Goal: Task Accomplishment & Management: Complete application form

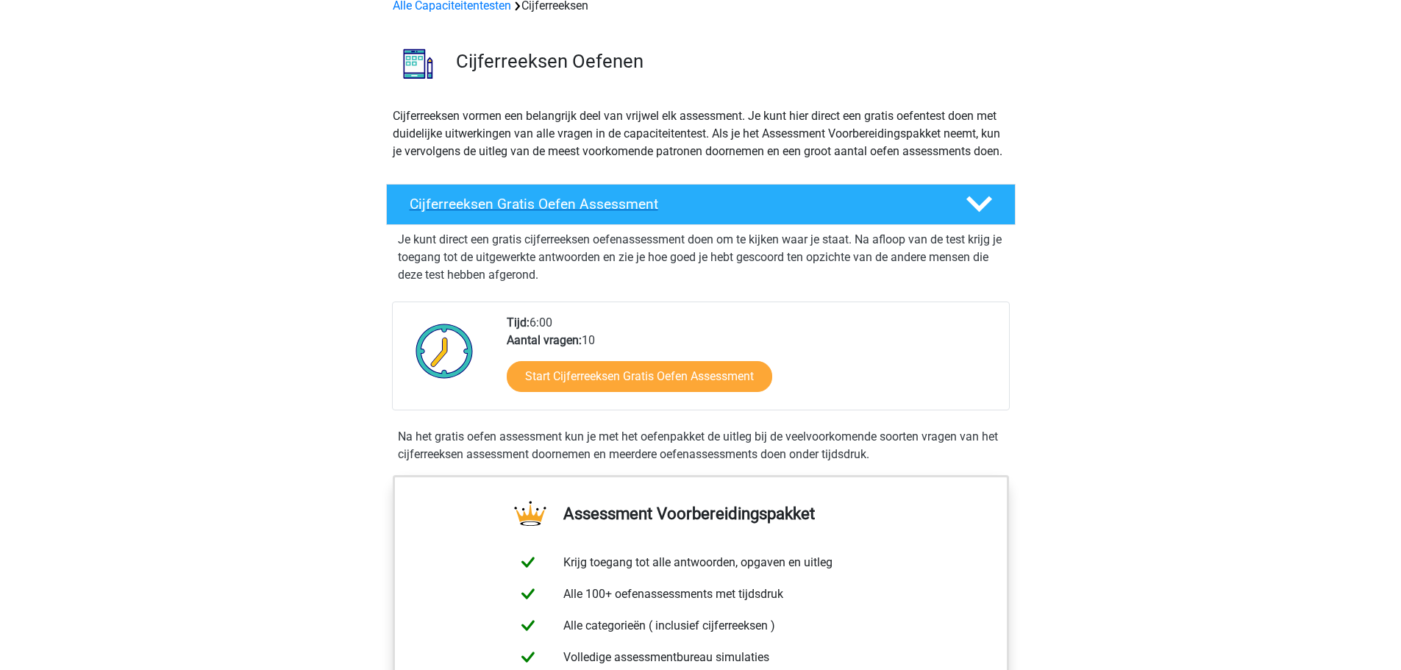
scroll to position [147, 0]
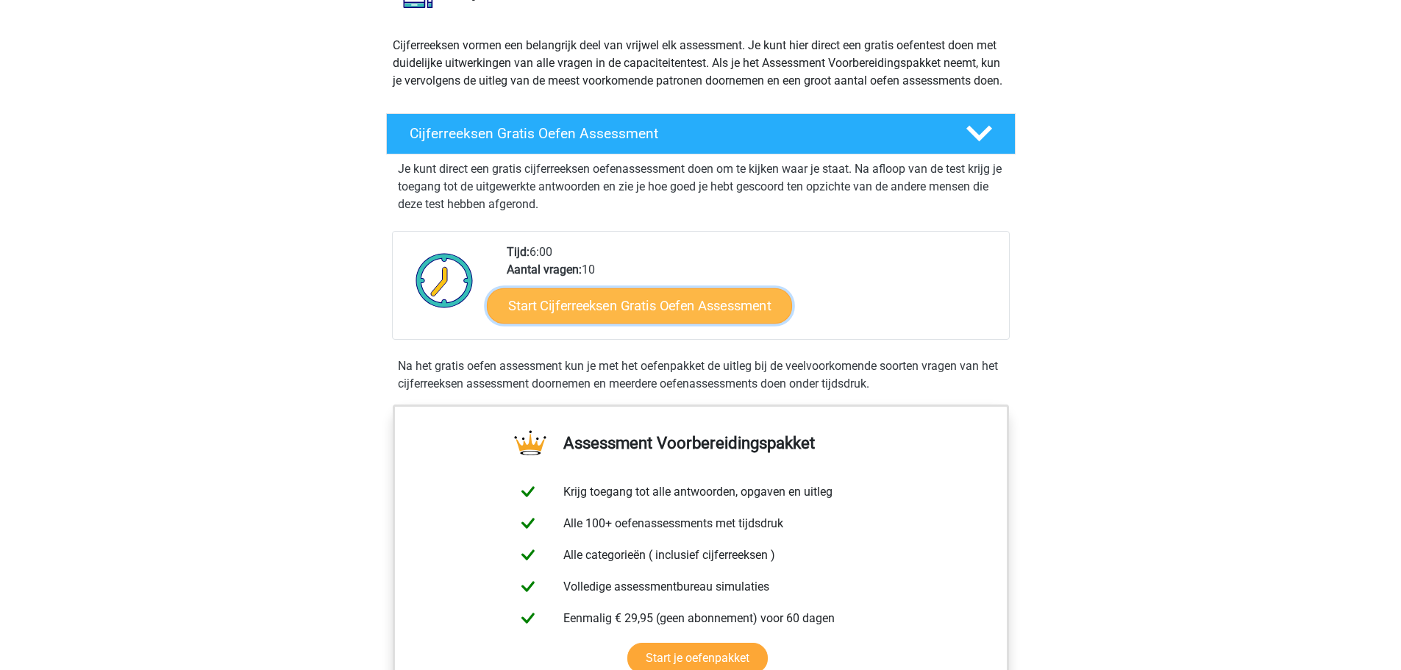
click at [662, 323] on link "Start Cijferreeksen Gratis Oefen Assessment" at bounding box center [639, 305] width 305 height 35
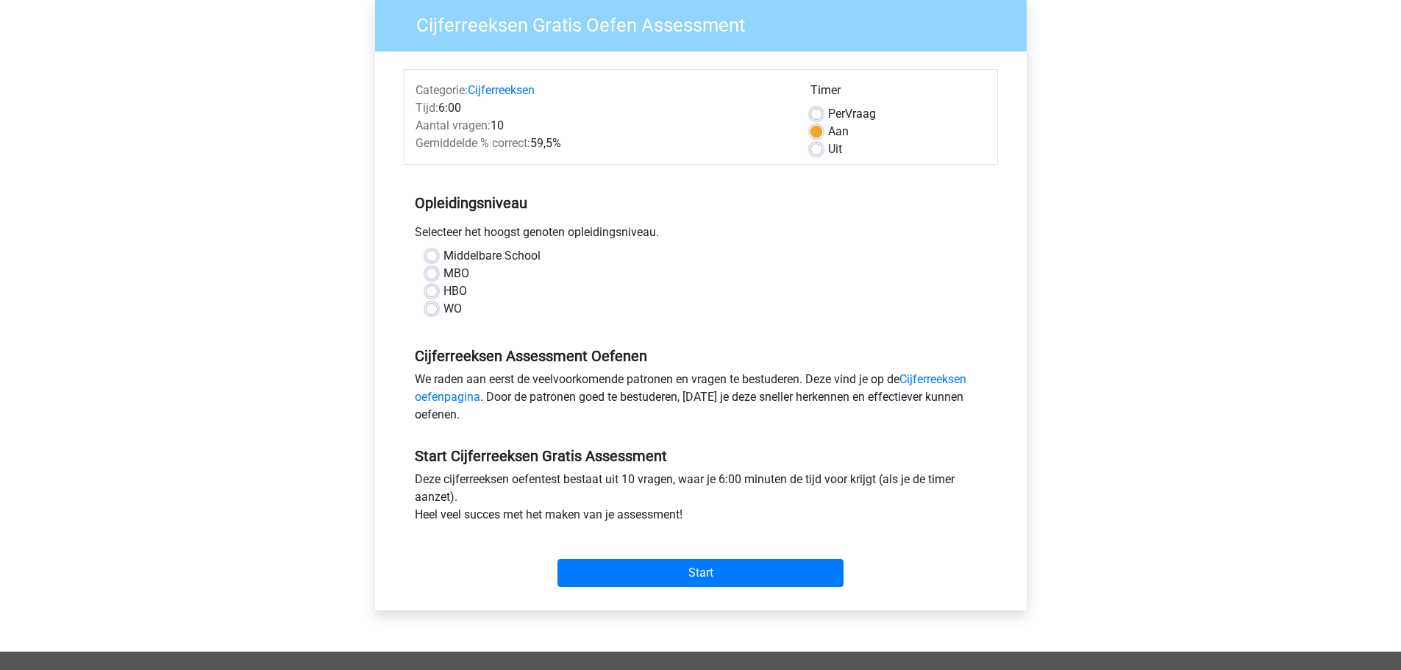
scroll to position [147, 0]
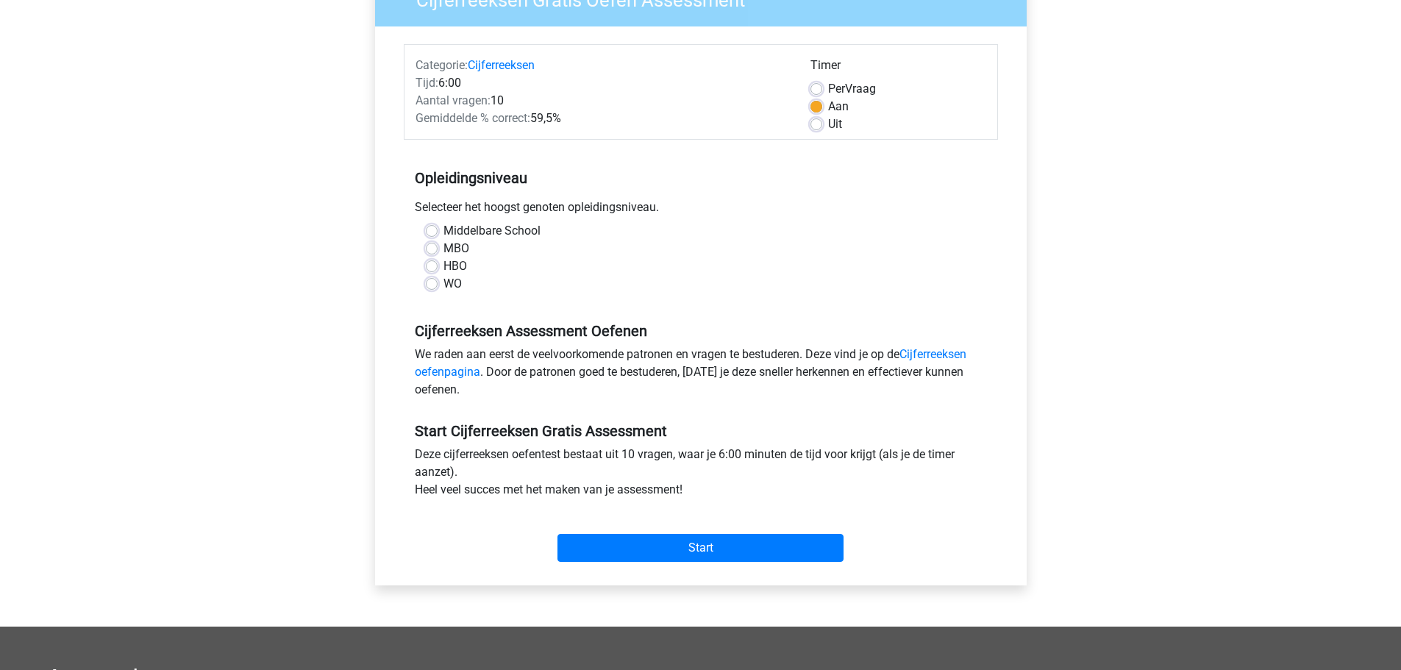
click at [443, 267] on label "HBO" at bounding box center [455, 266] width 24 height 18
click at [433, 267] on input "HBO" at bounding box center [432, 264] width 12 height 15
radio input "true"
click at [443, 284] on label "WO" at bounding box center [452, 284] width 18 height 18
click at [428, 284] on input "WO" at bounding box center [432, 282] width 12 height 15
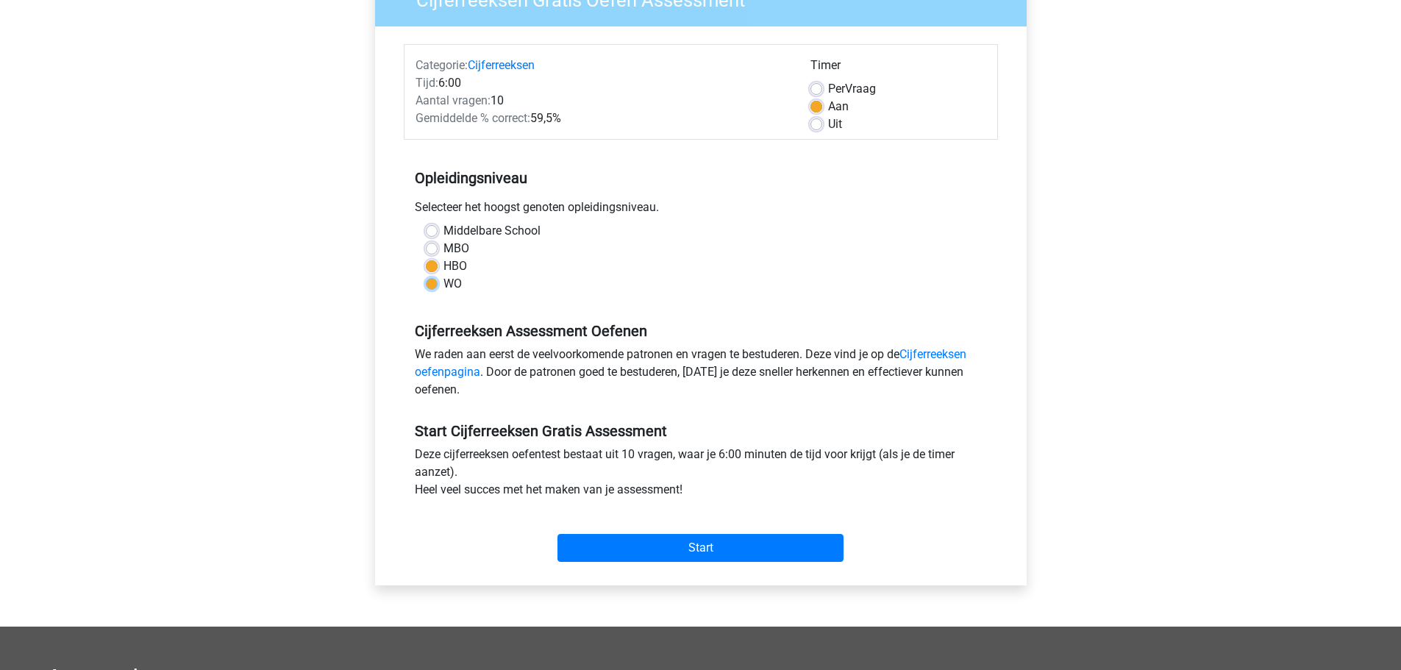
radio input "true"
click at [738, 549] on input "Start" at bounding box center [700, 548] width 286 height 28
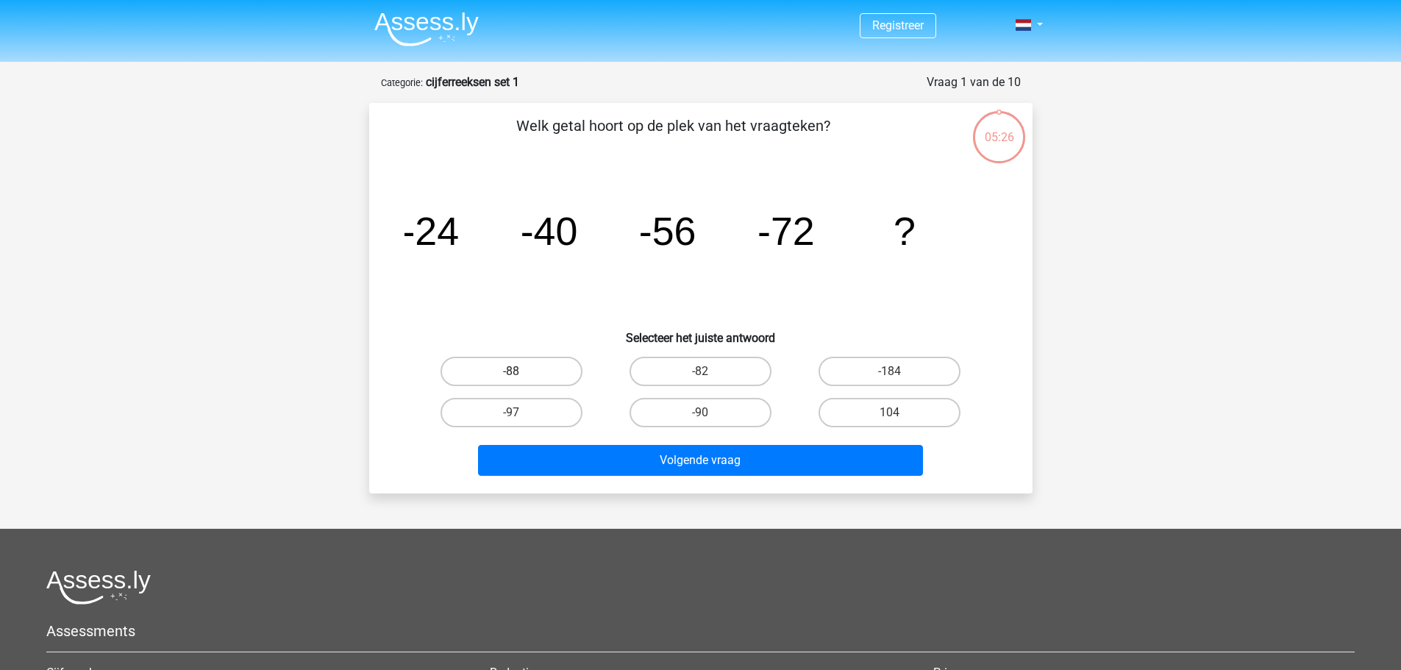
click at [496, 368] on label "-88" at bounding box center [511, 371] width 142 height 29
click at [511, 371] on input "-88" at bounding box center [516, 376] width 10 height 10
radio input "true"
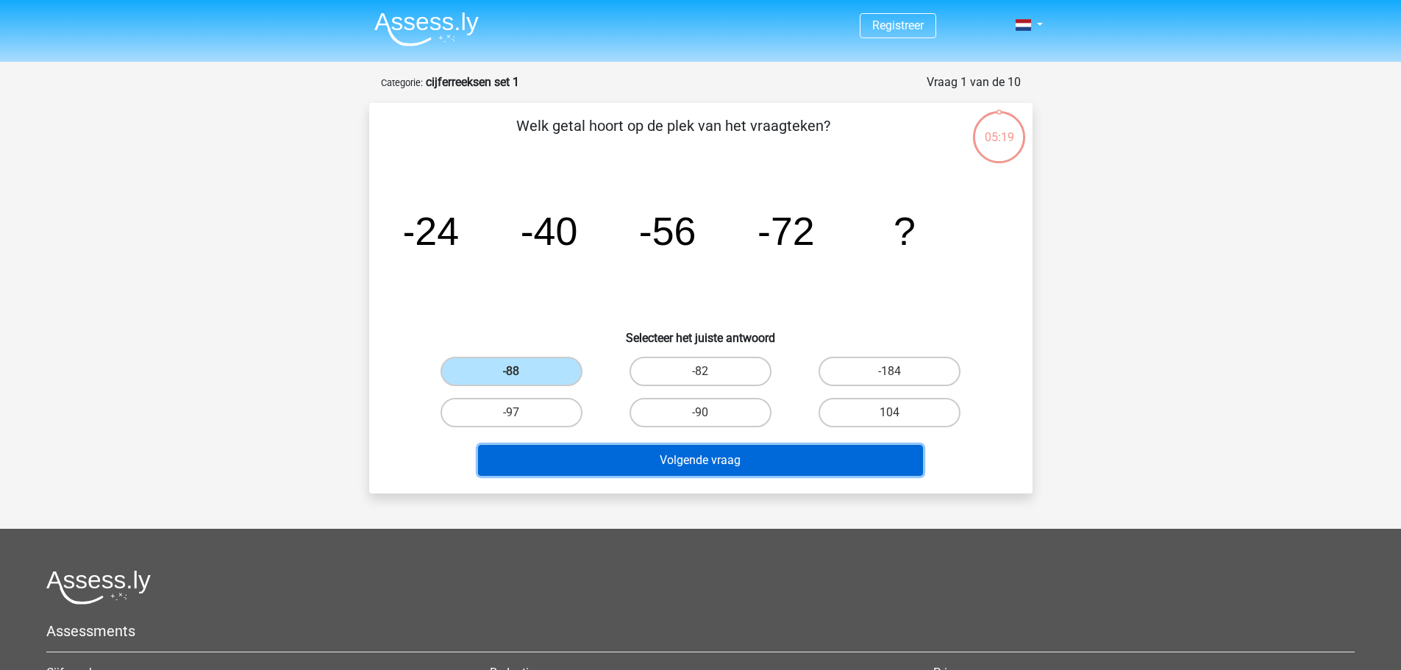
click at [670, 459] on button "Volgende vraag" at bounding box center [700, 460] width 445 height 31
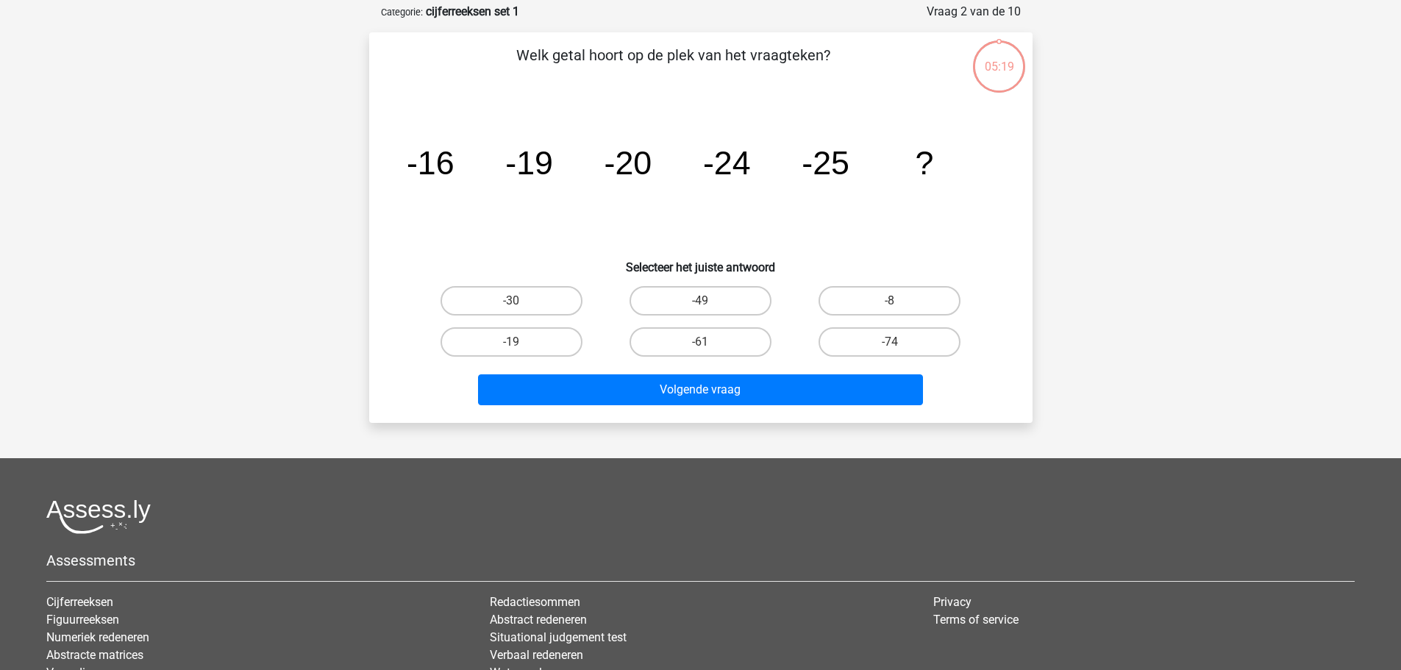
scroll to position [74, 0]
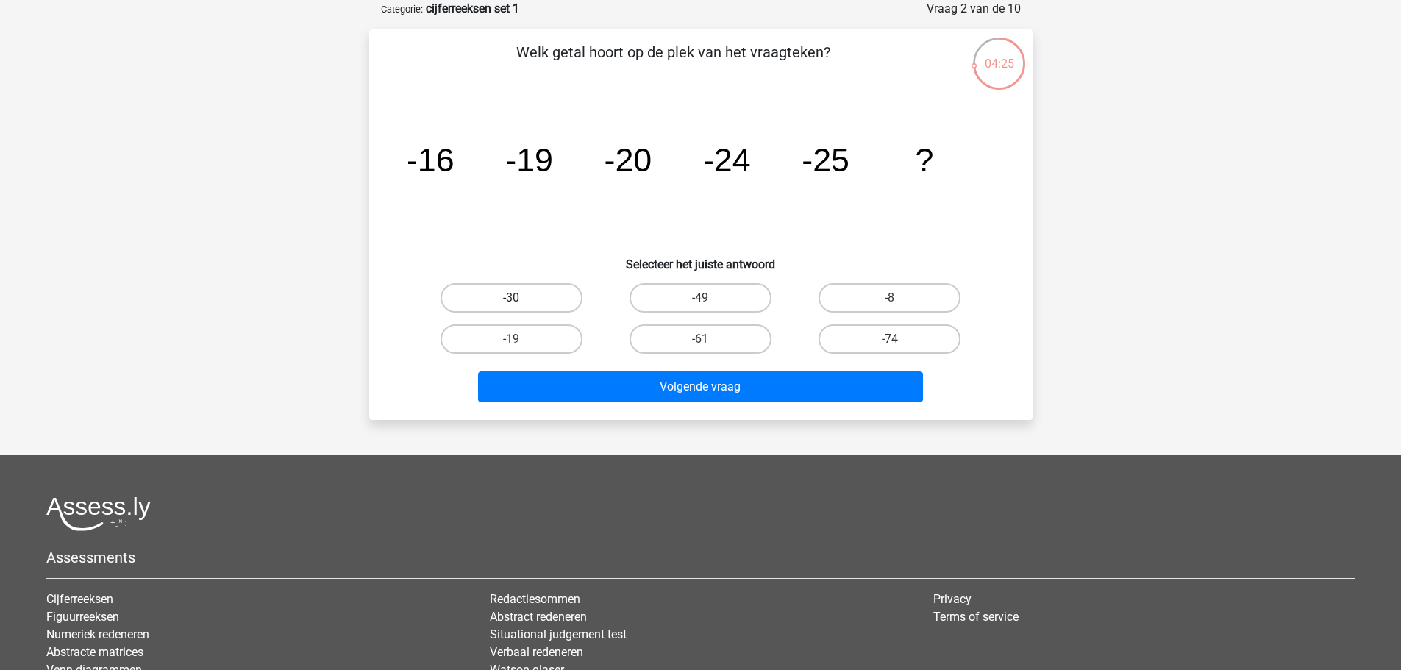
click at [524, 297] on label "-30" at bounding box center [511, 297] width 142 height 29
click at [521, 298] on input "-30" at bounding box center [516, 303] width 10 height 10
radio input "true"
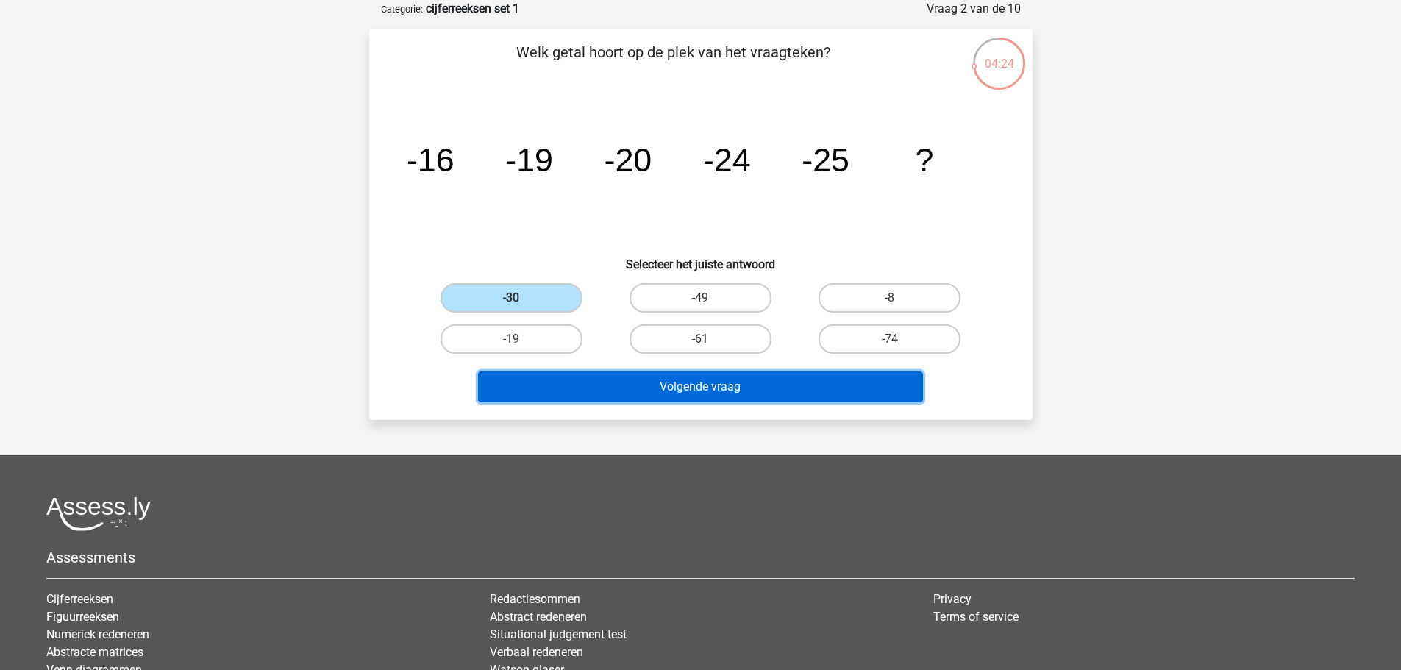
click at [689, 388] on button "Volgende vraag" at bounding box center [700, 386] width 445 height 31
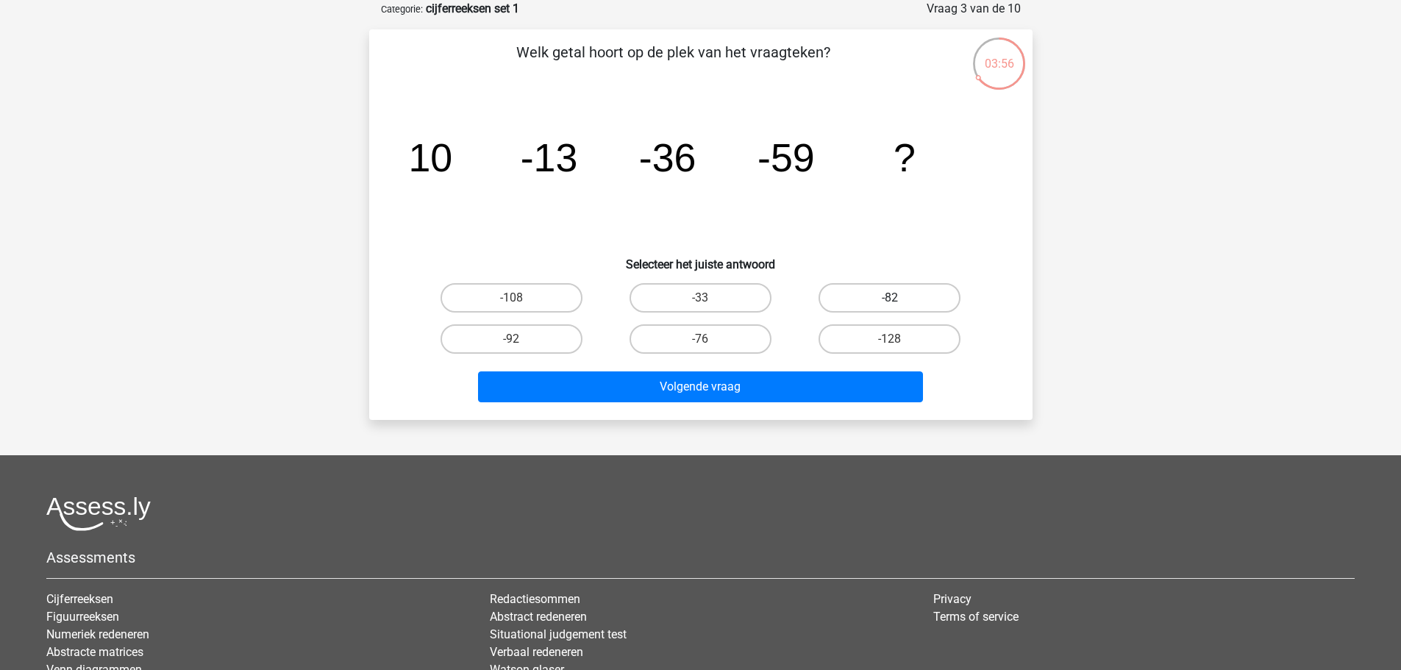
click at [890, 288] on label "-82" at bounding box center [889, 297] width 142 height 29
click at [890, 298] on input "-82" at bounding box center [895, 303] width 10 height 10
radio input "true"
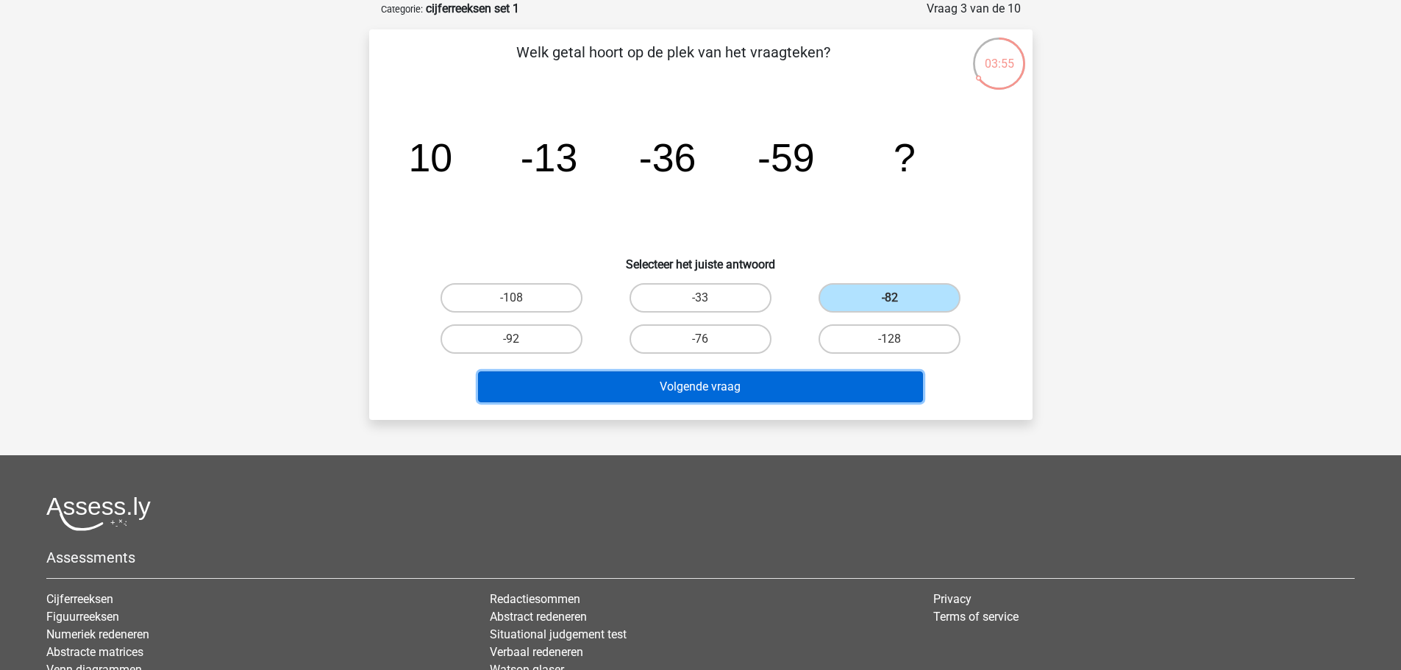
click at [746, 390] on button "Volgende vraag" at bounding box center [700, 386] width 445 height 31
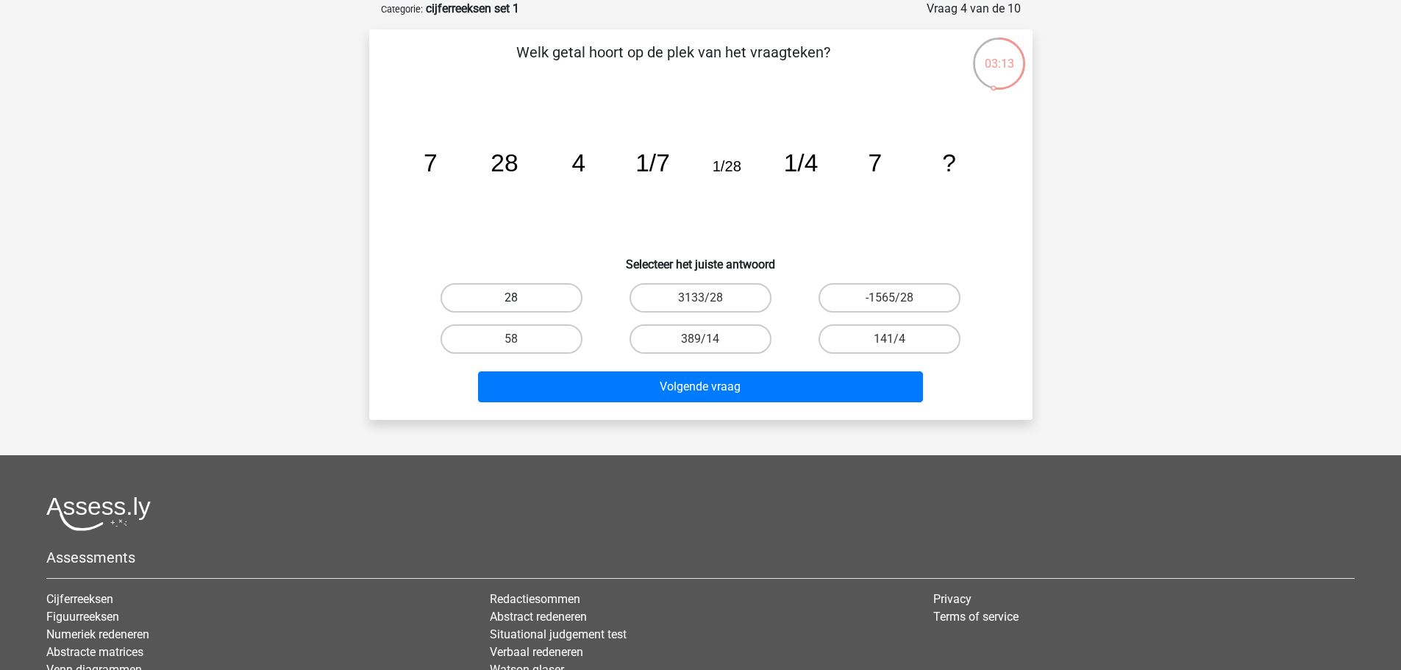
click at [493, 290] on label "28" at bounding box center [511, 297] width 142 height 29
click at [511, 298] on input "28" at bounding box center [516, 303] width 10 height 10
radio input "true"
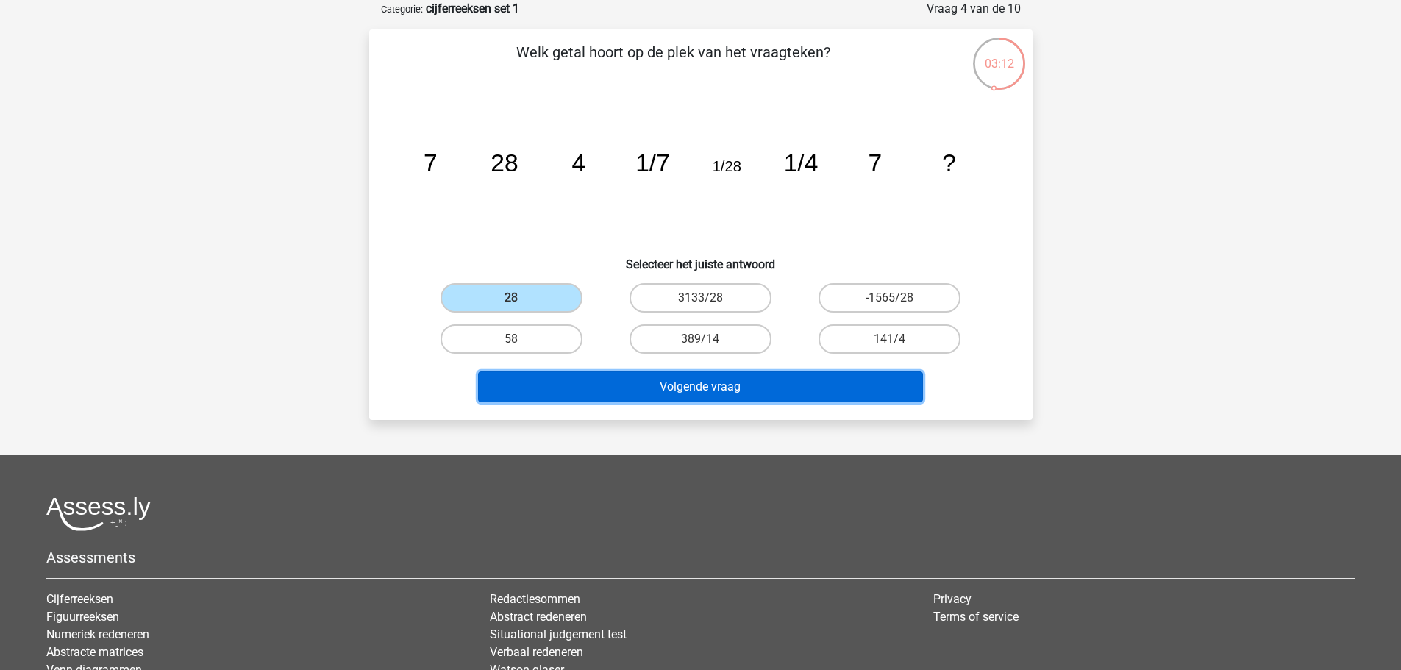
click at [691, 393] on button "Volgende vraag" at bounding box center [700, 386] width 445 height 31
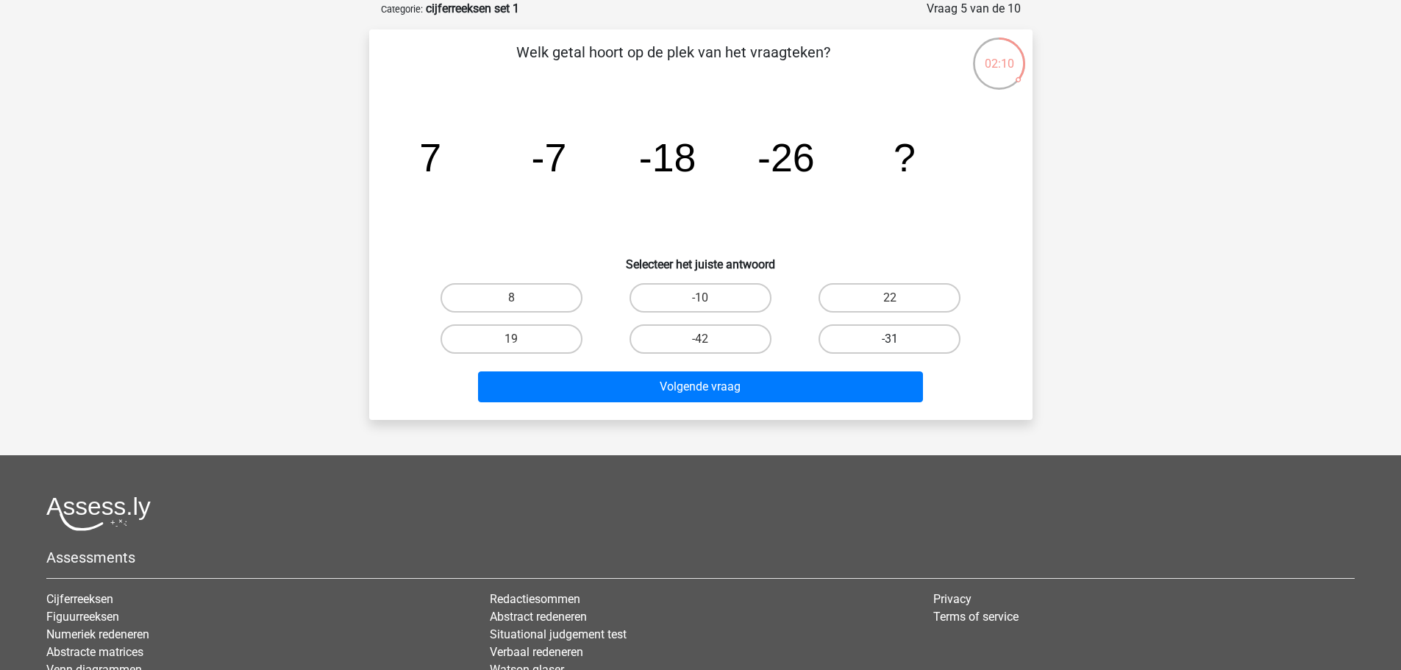
click at [868, 335] on label "-31" at bounding box center [889, 338] width 142 height 29
click at [890, 339] on input "-31" at bounding box center [895, 344] width 10 height 10
radio input "true"
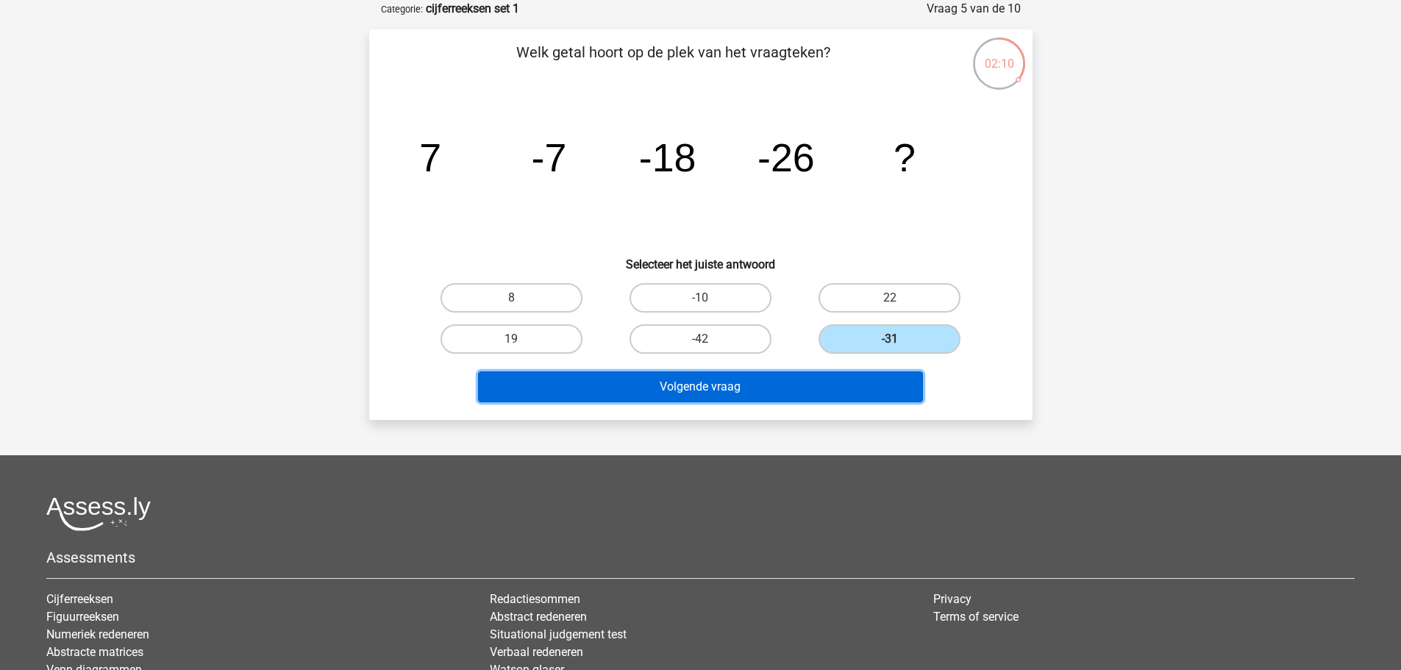
click at [822, 387] on button "Volgende vraag" at bounding box center [700, 386] width 445 height 31
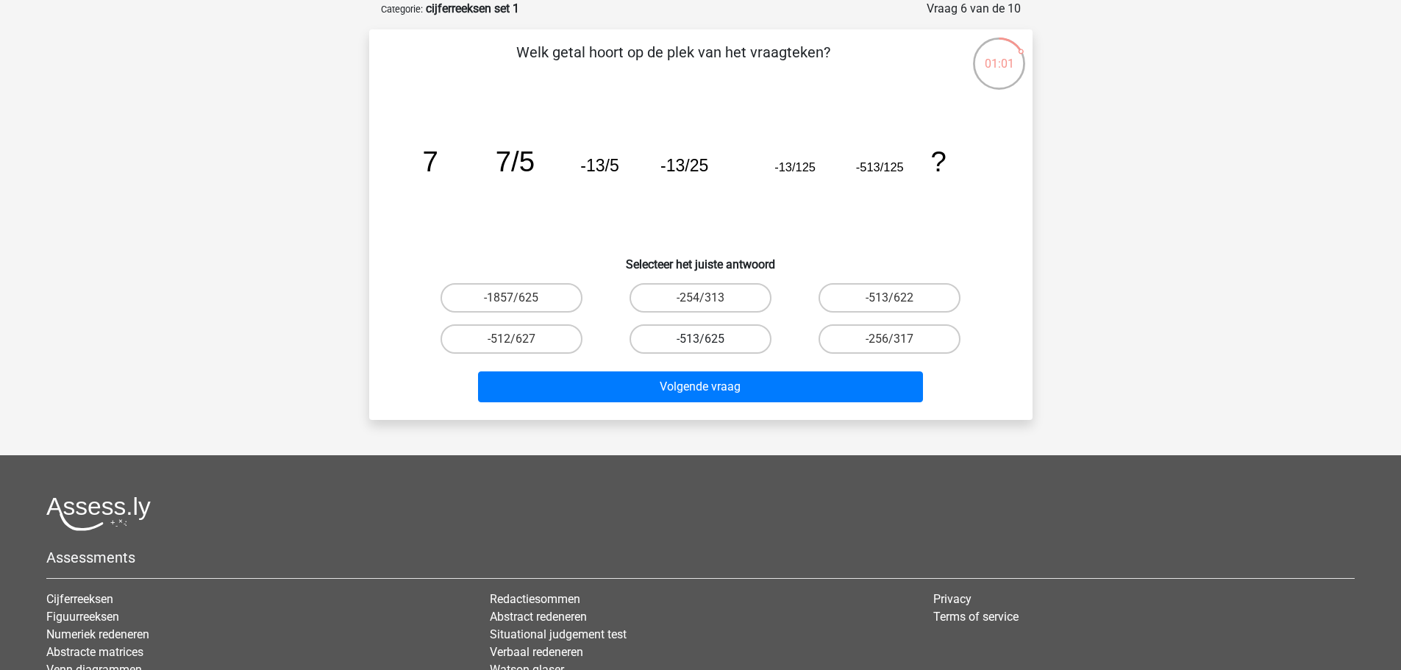
click at [675, 340] on label "-513/625" at bounding box center [700, 338] width 142 height 29
click at [700, 340] on input "-513/625" at bounding box center [705, 344] width 10 height 10
radio input "true"
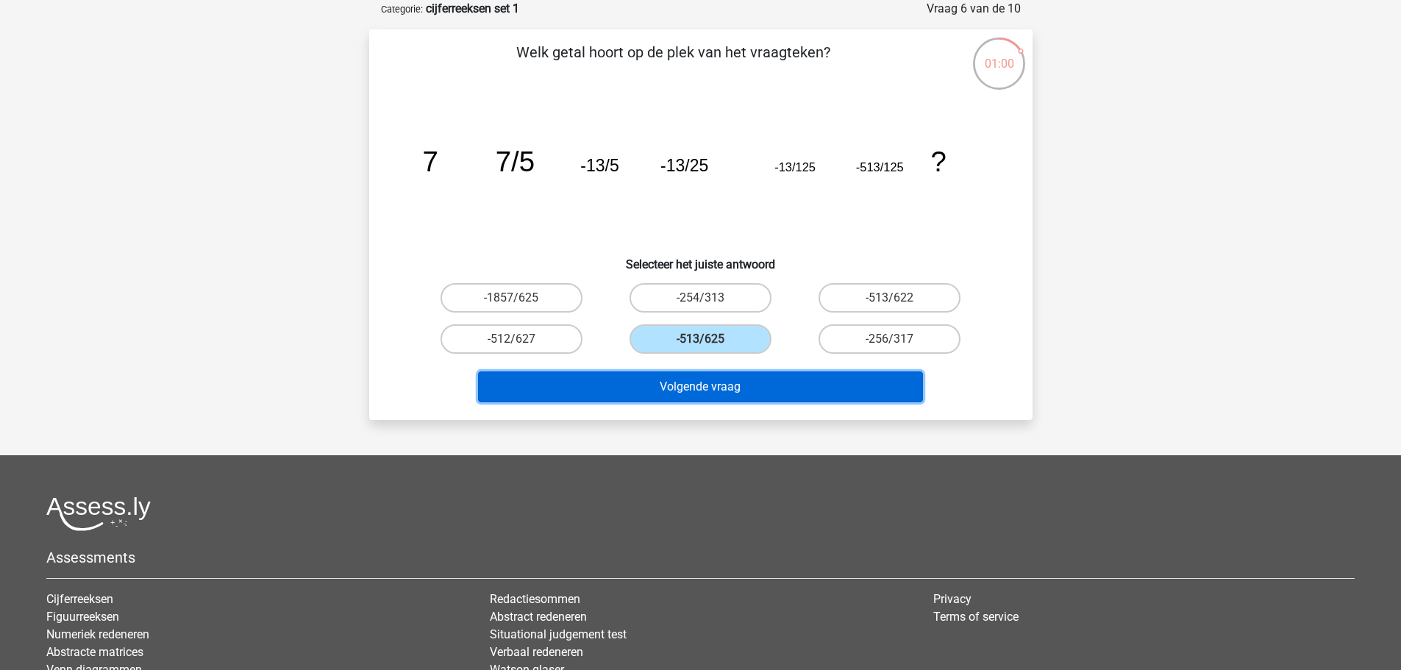
click at [720, 388] on button "Volgende vraag" at bounding box center [700, 386] width 445 height 31
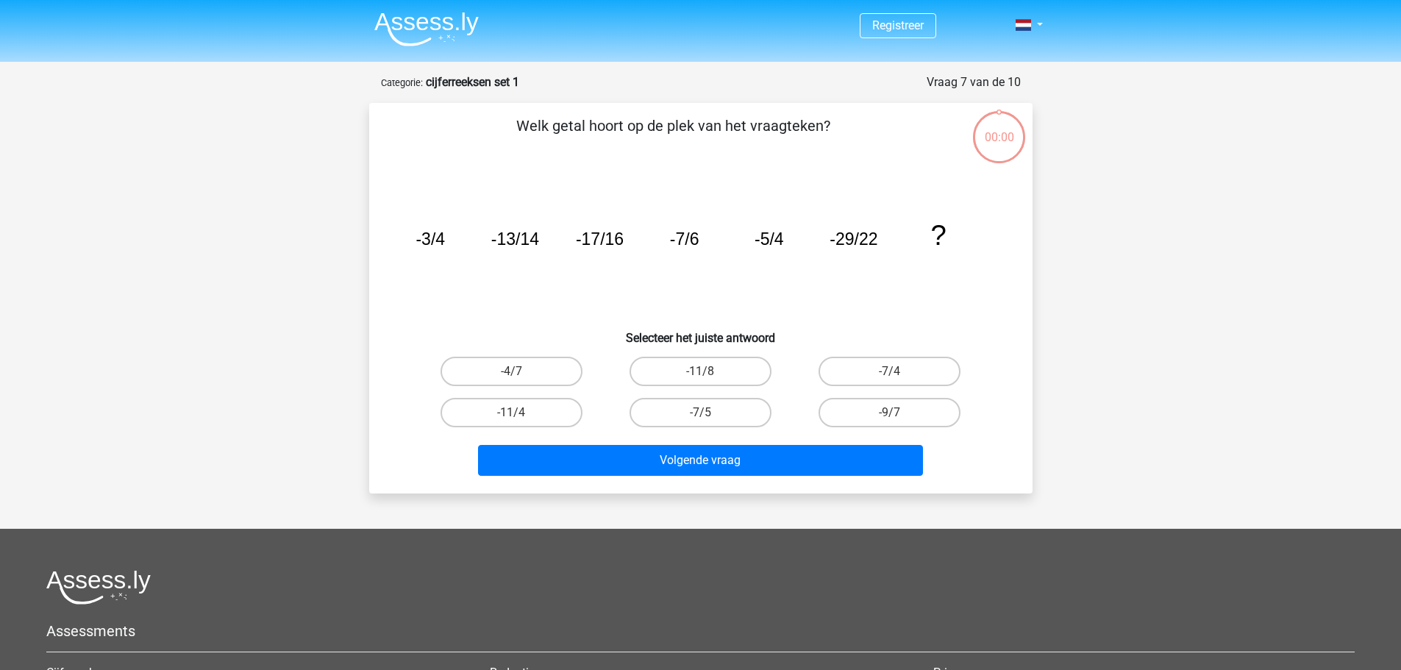
scroll to position [74, 0]
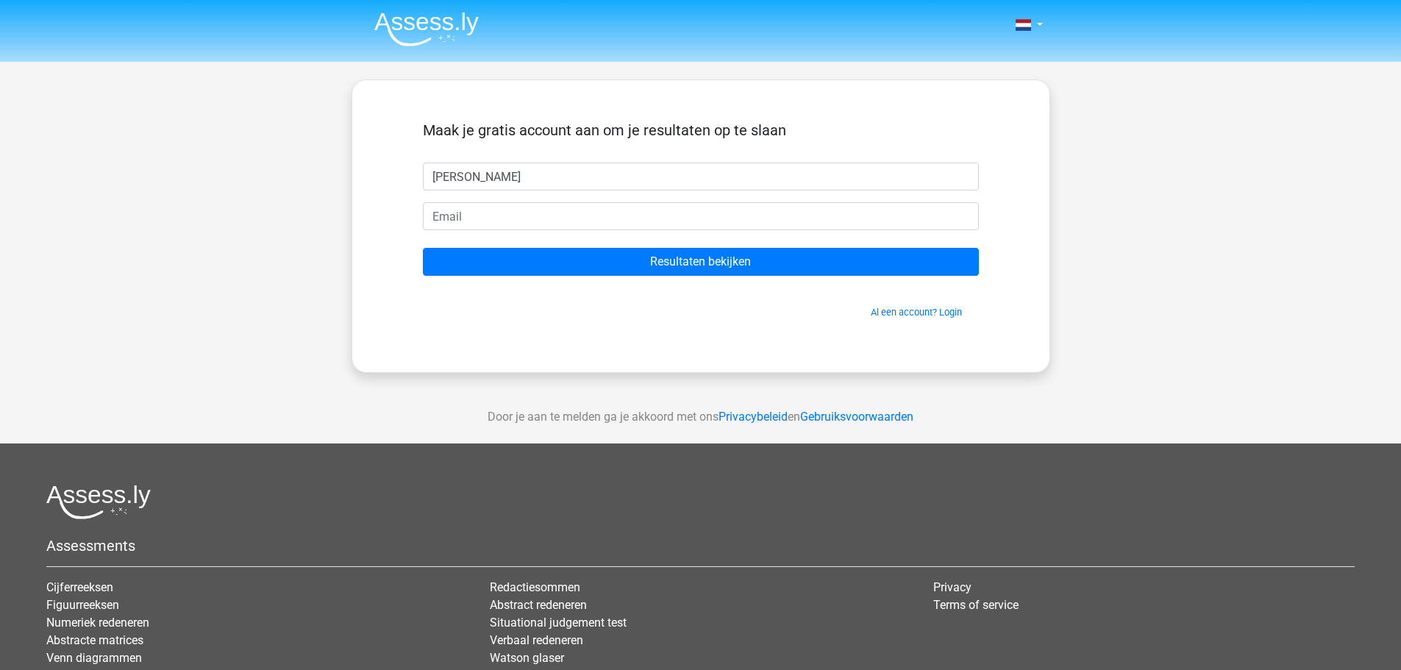
type input "[PERSON_NAME]"
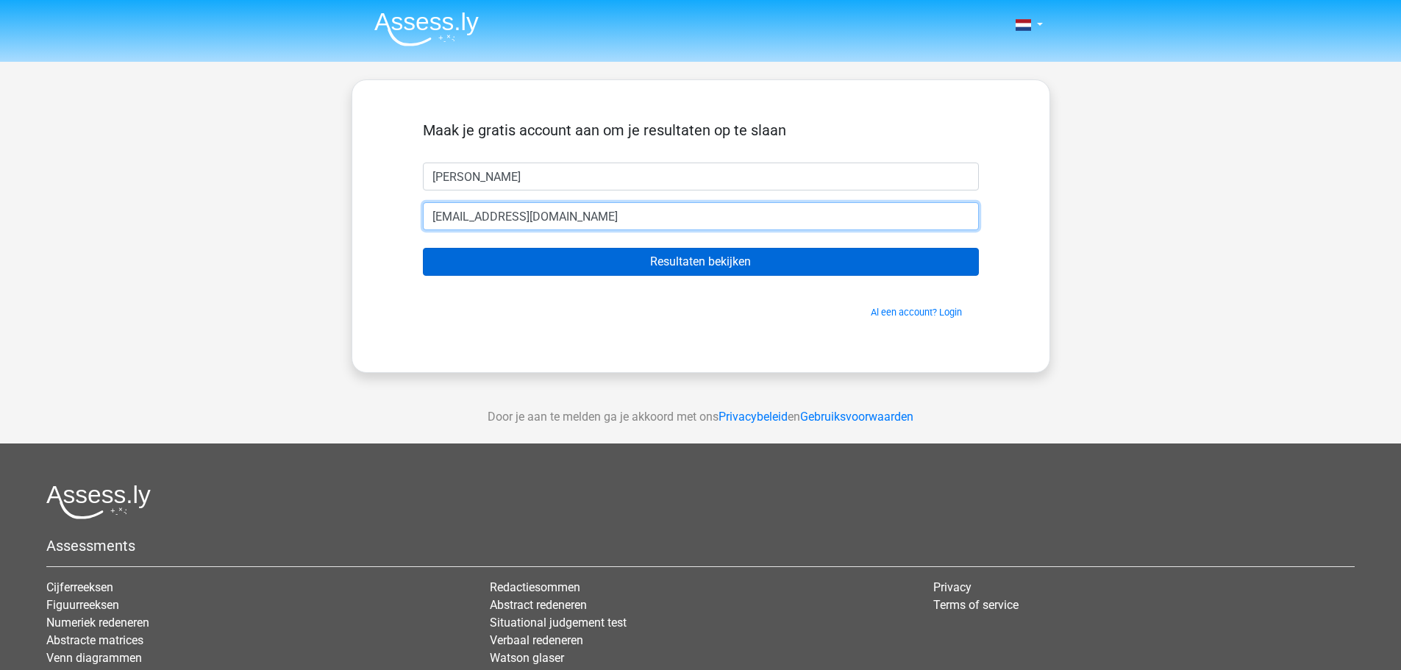
type input "[EMAIL_ADDRESS][DOMAIN_NAME]"
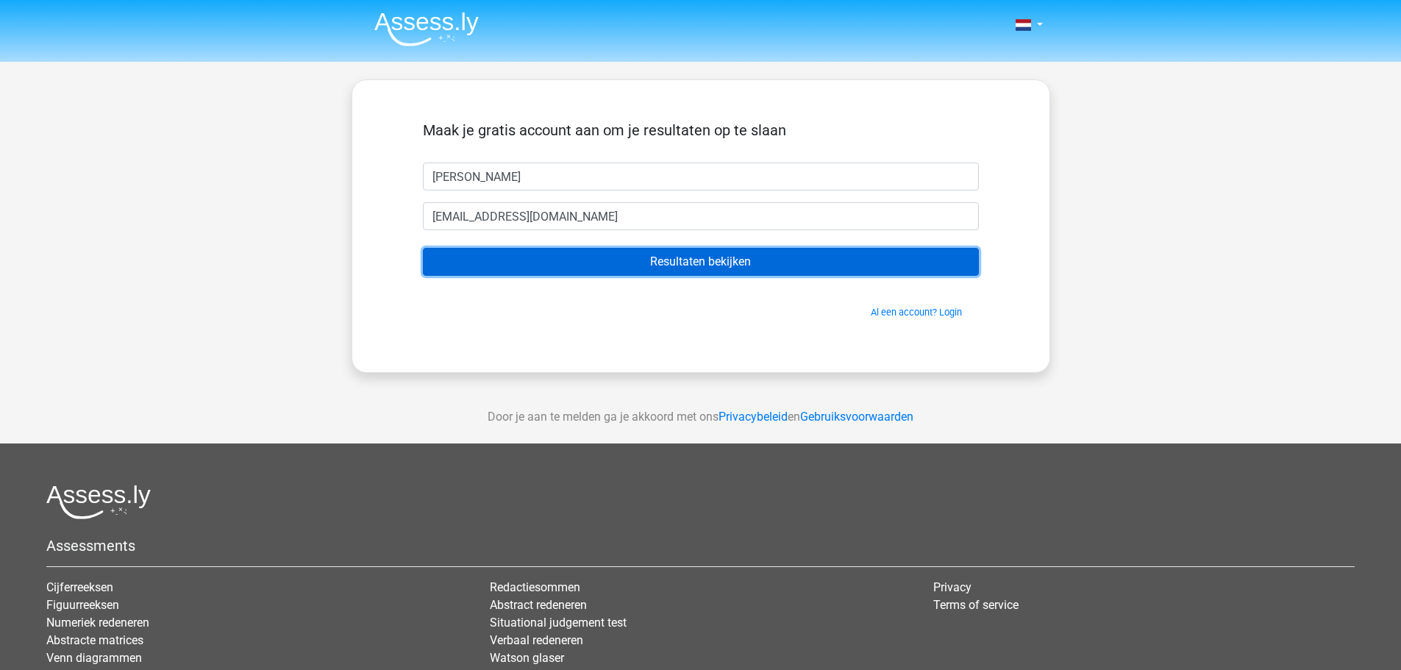
click at [749, 255] on input "Resultaten bekijken" at bounding box center [701, 262] width 556 height 28
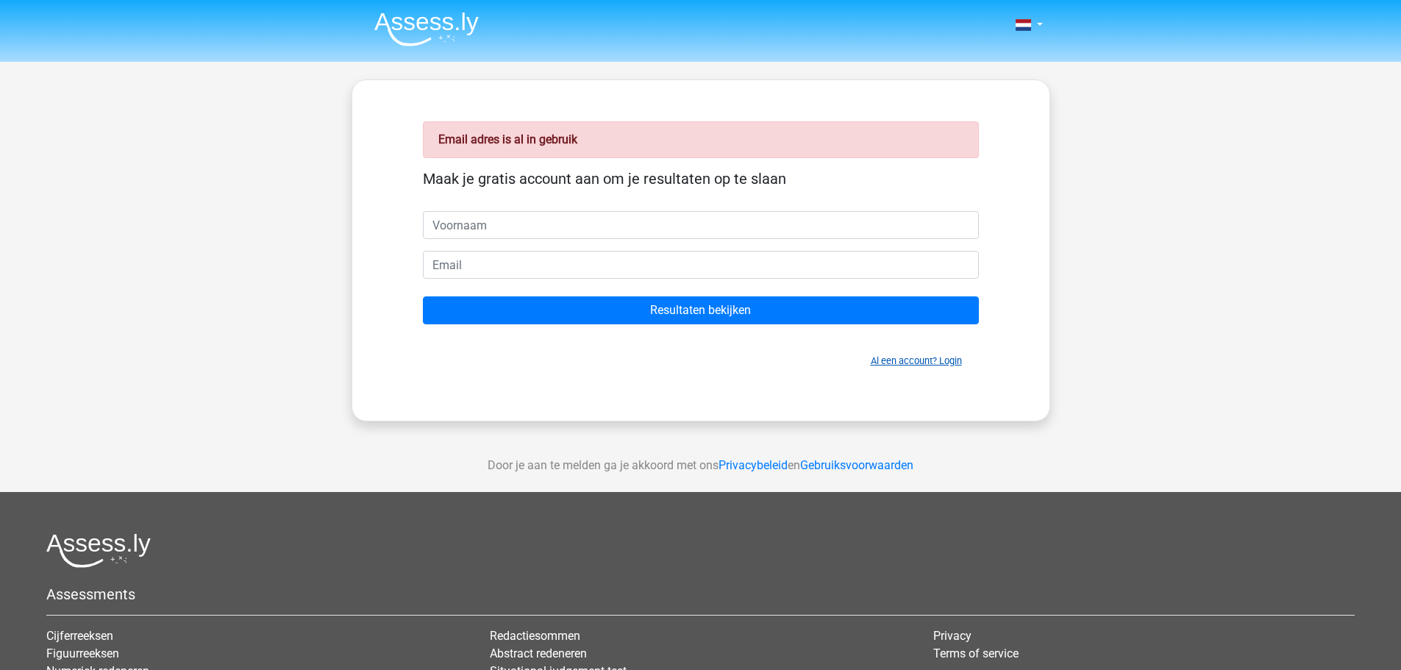
click at [954, 364] on link "Al een account? Login" at bounding box center [916, 360] width 91 height 11
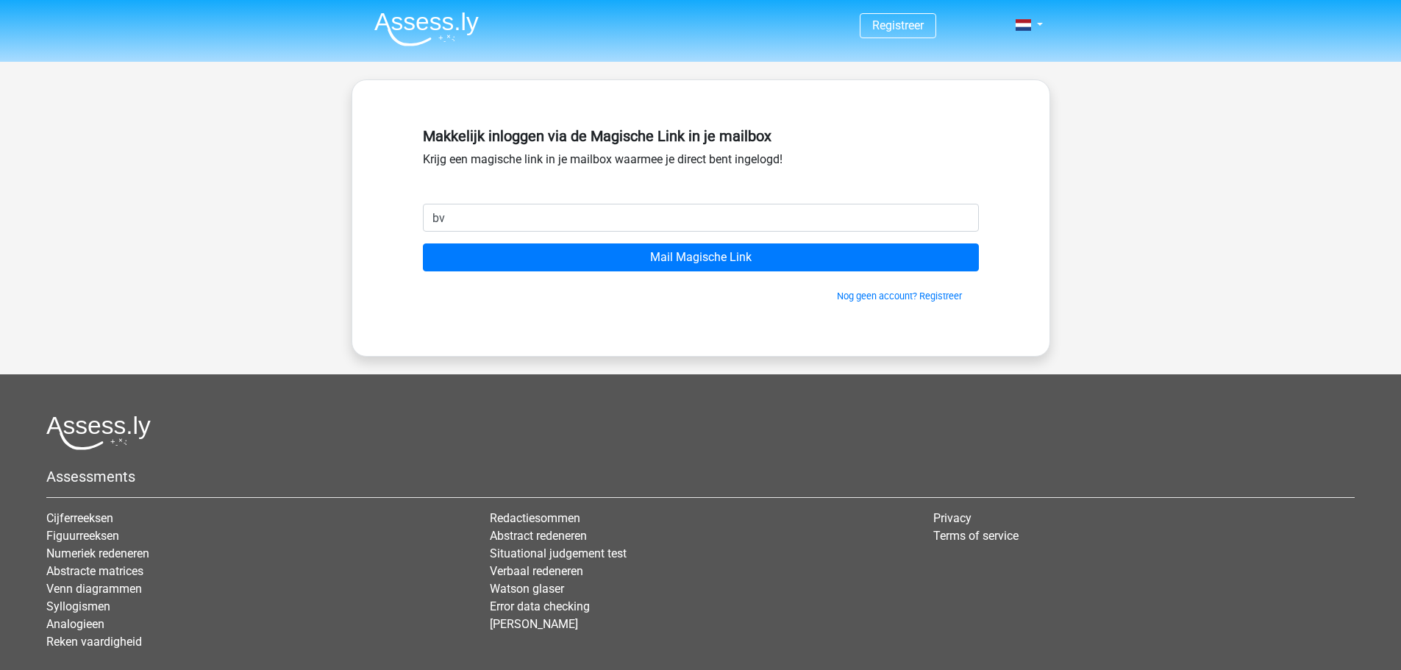
type input "[EMAIL_ADDRESS][DOMAIN_NAME]"
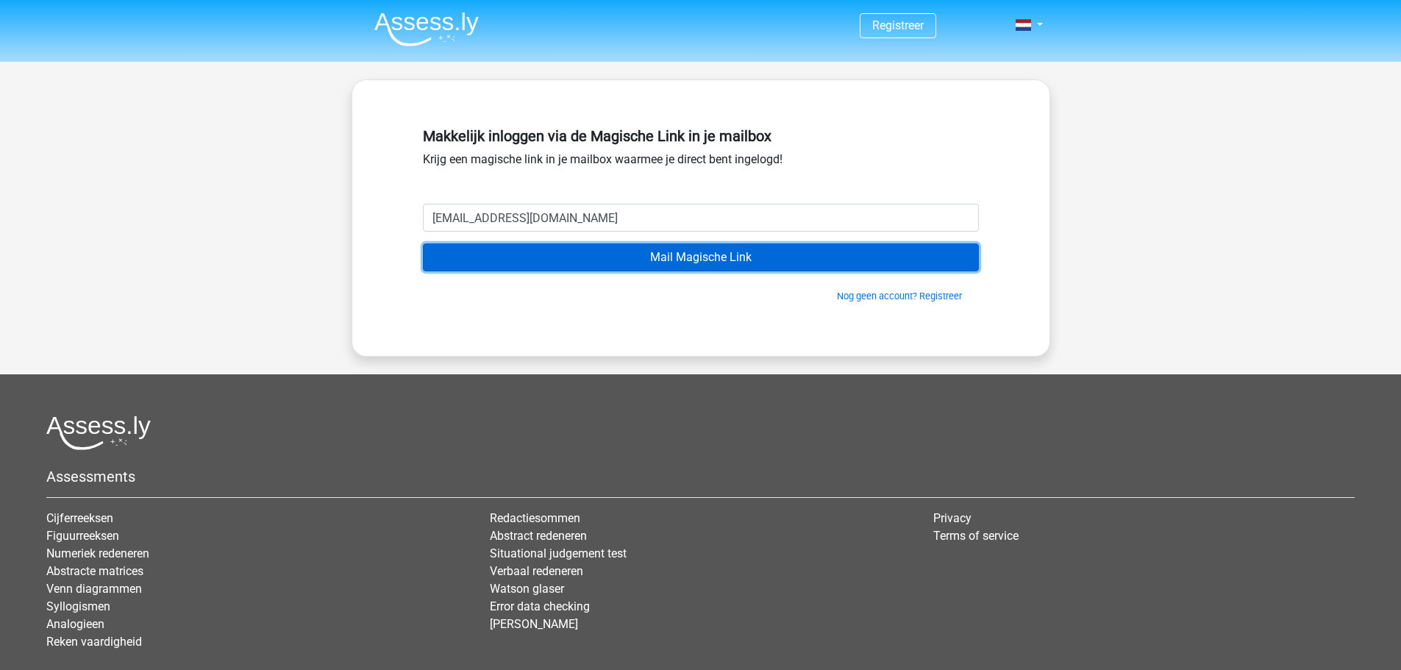
click at [718, 257] on input "Mail Magische Link" at bounding box center [701, 257] width 556 height 28
